Goal: Task Accomplishment & Management: Use online tool/utility

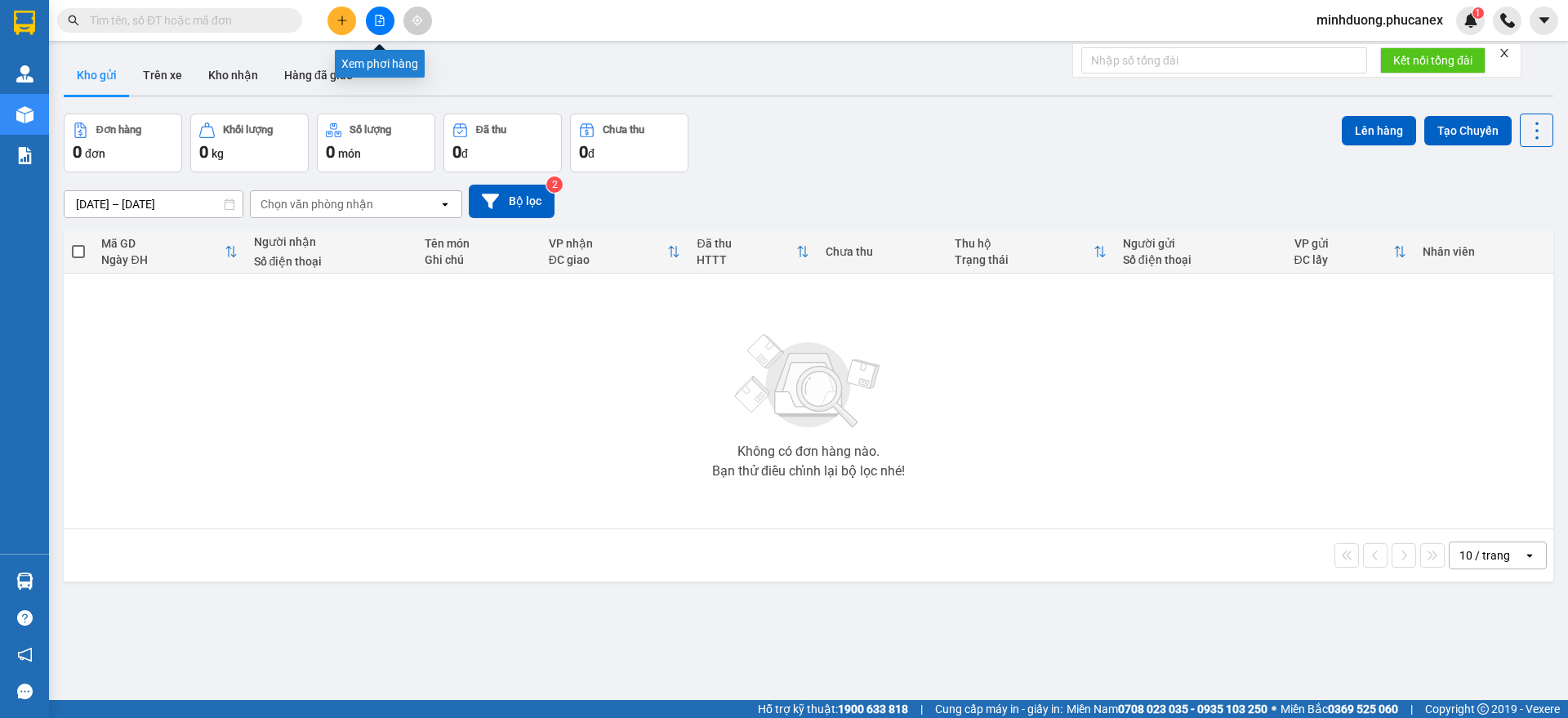
click at [371, 27] on button at bounding box center [380, 21] width 28 height 28
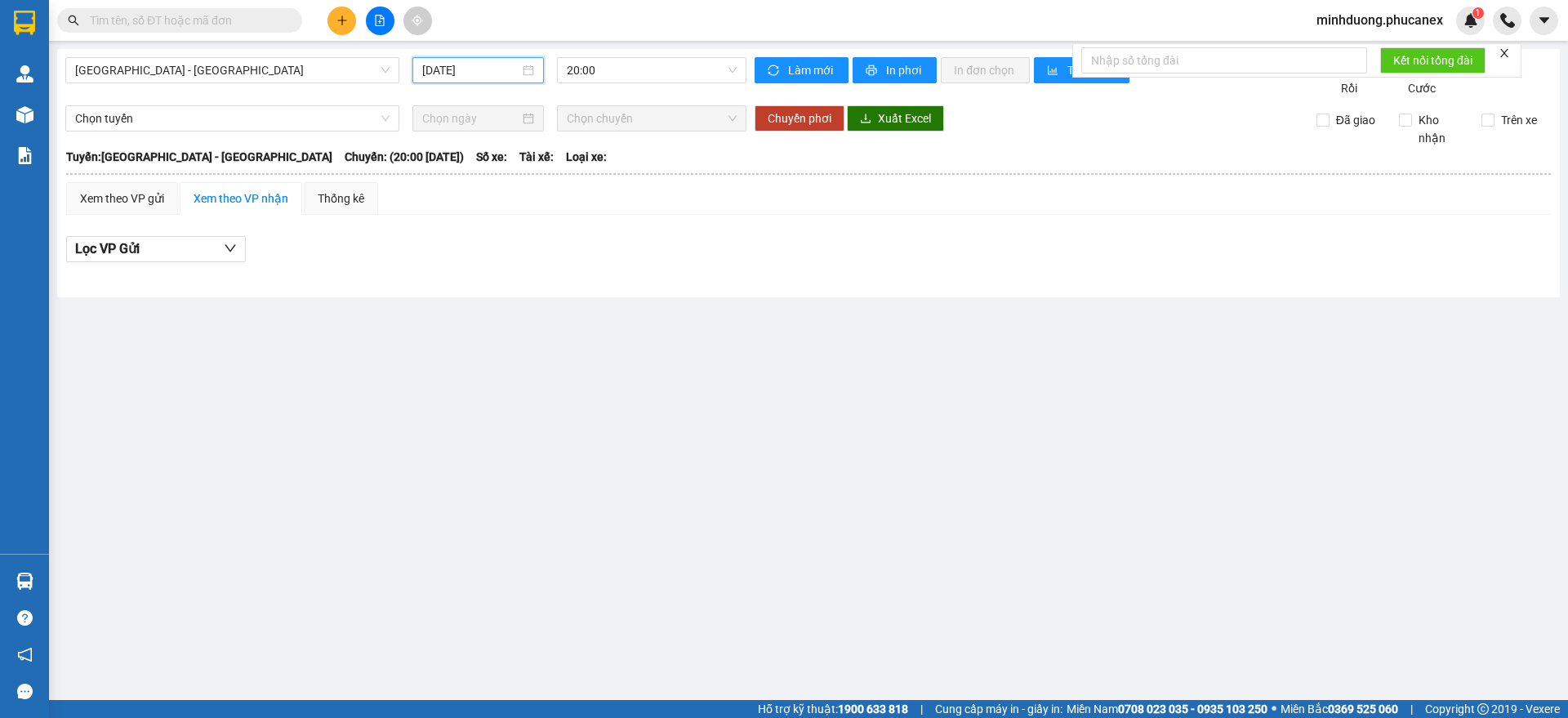
click at [455, 69] on input "[DATE]" at bounding box center [470, 70] width 97 height 18
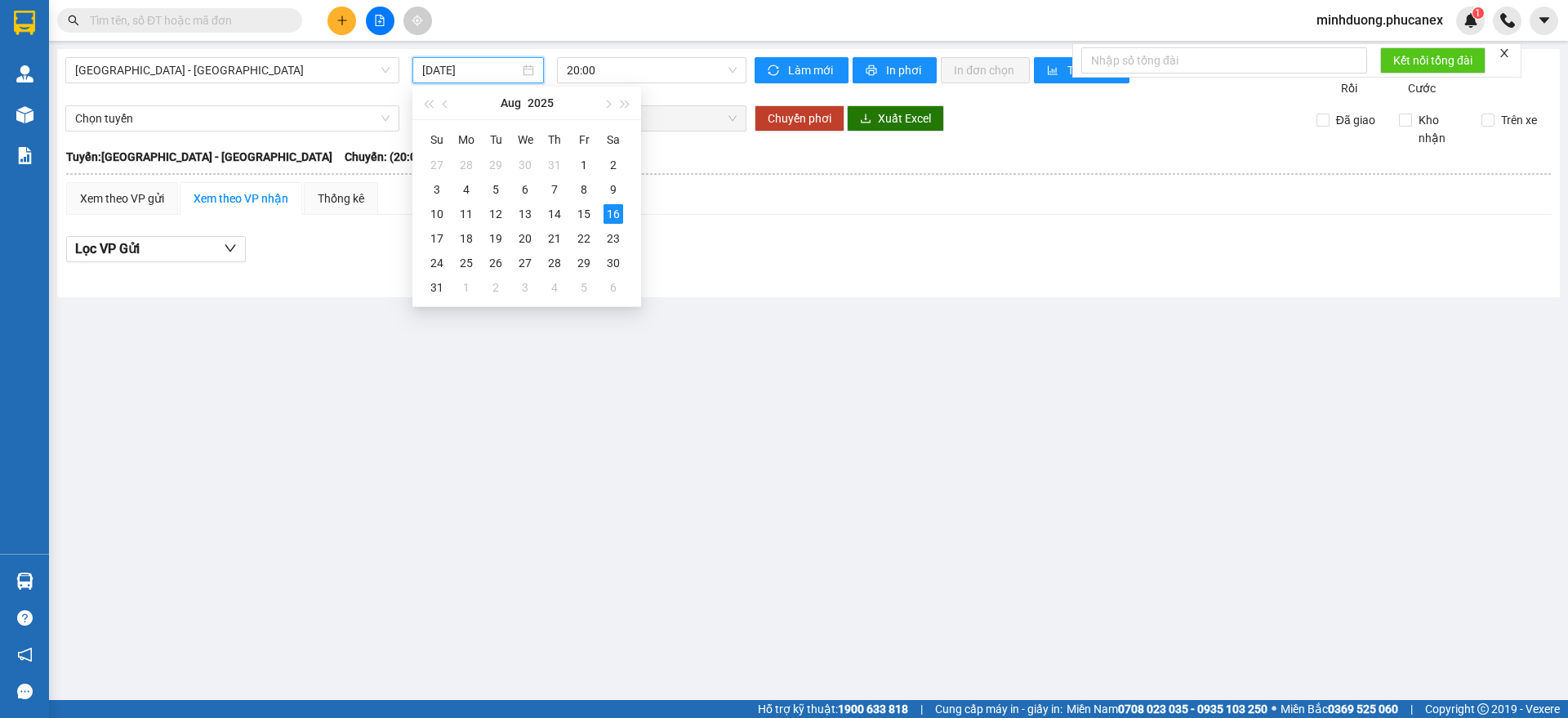
click at [466, 92] on div "[DATE]" at bounding box center [527, 103] width 142 height 32
click at [590, 216] on div "15" at bounding box center [584, 214] width 20 height 20
type input "[DATE]"
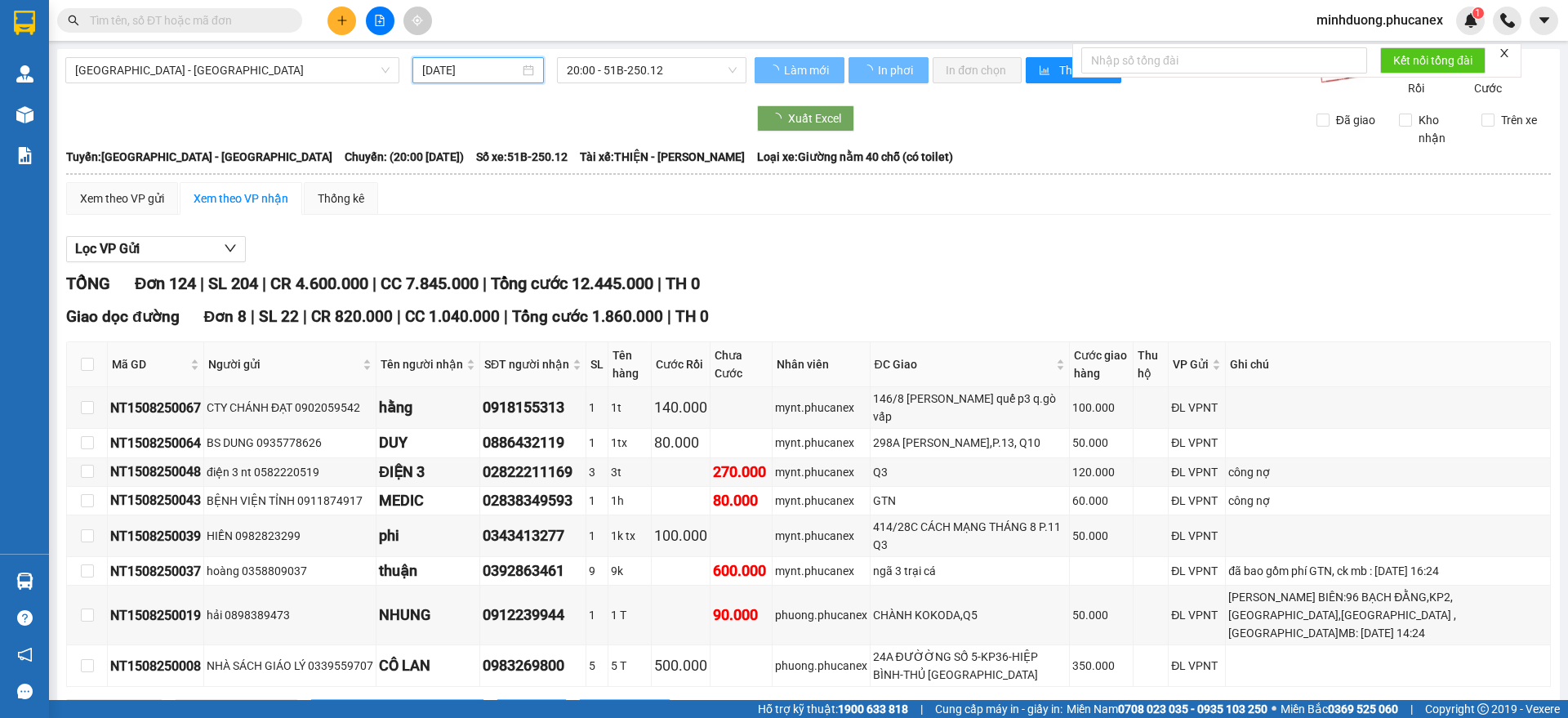
drag, startPoint x: 731, startPoint y: 71, endPoint x: 1324, endPoint y: 276, distance: 627.4
click at [731, 71] on div "20:00 - 51B-250.12" at bounding box center [652, 70] width 190 height 26
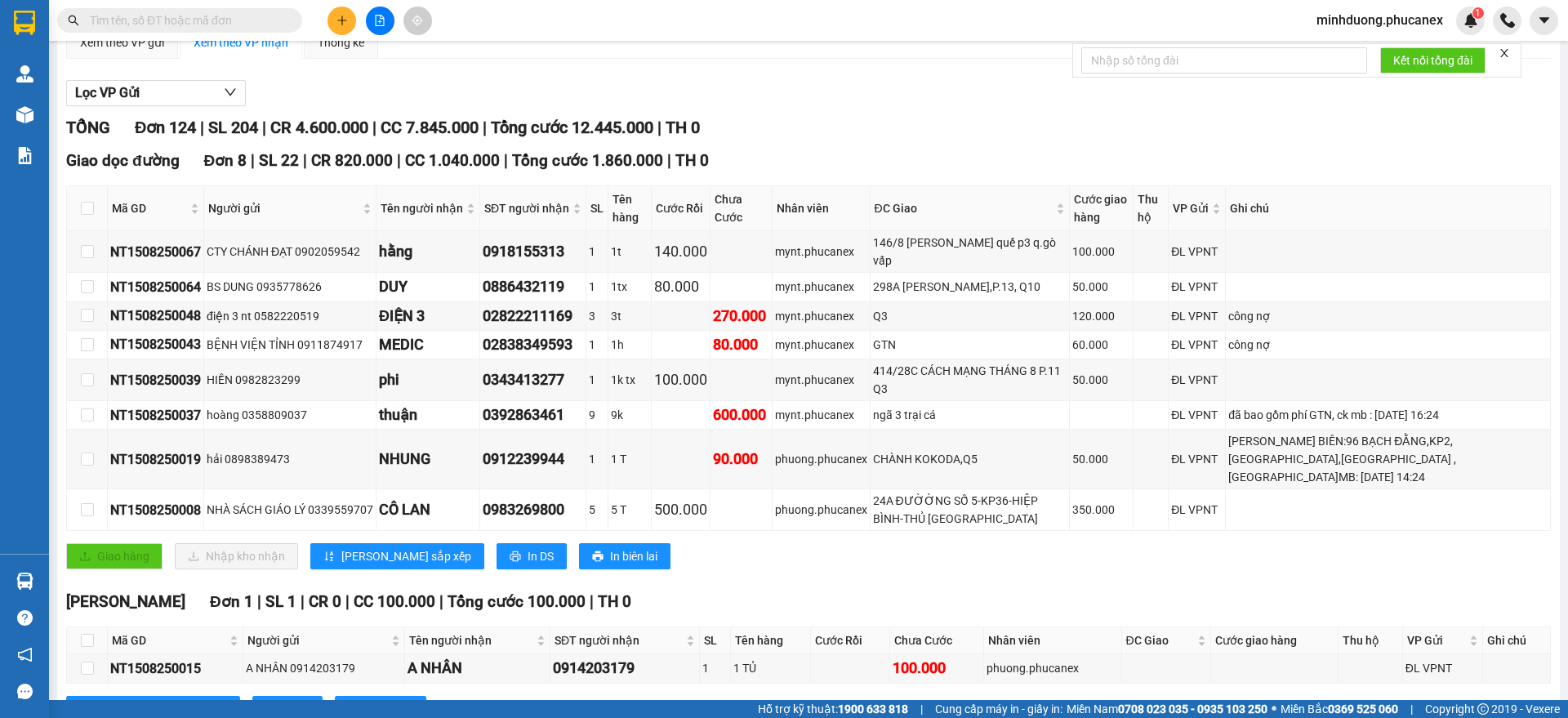
scroll to position [139, 0]
